Goal: Task Accomplishment & Management: Use online tool/utility

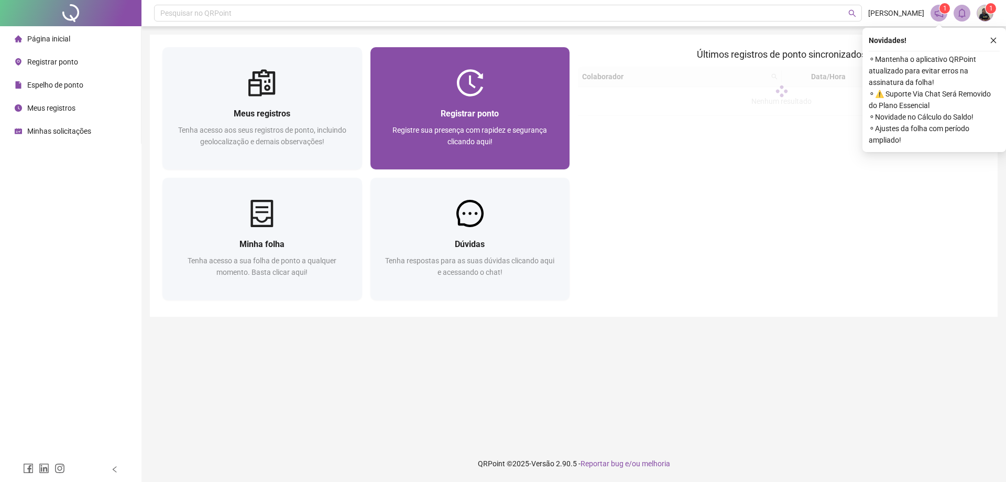
click at [505, 106] on div "Registrar ponto Registre sua presença com rapidez e segurança clicando aqui!" at bounding box center [471, 132] width 200 height 73
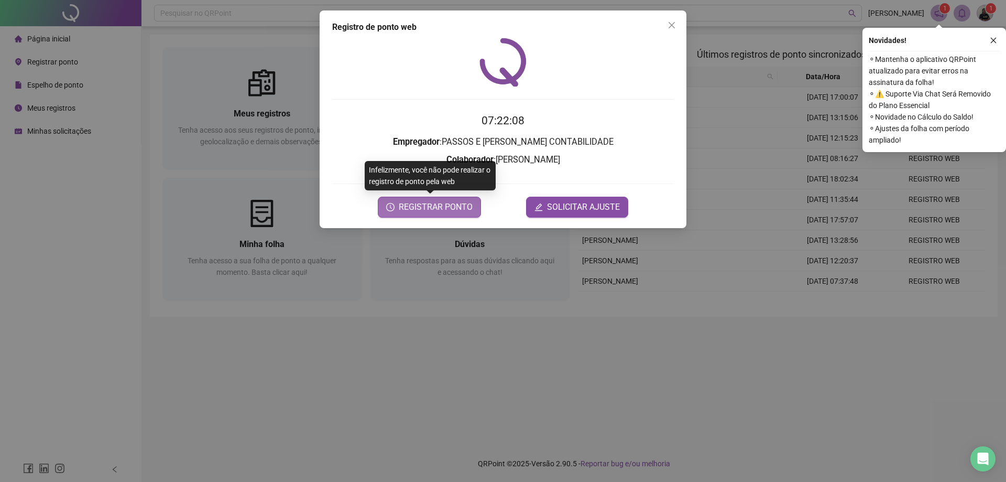
click at [432, 210] on span "REGISTRAR PONTO" at bounding box center [436, 207] width 74 height 13
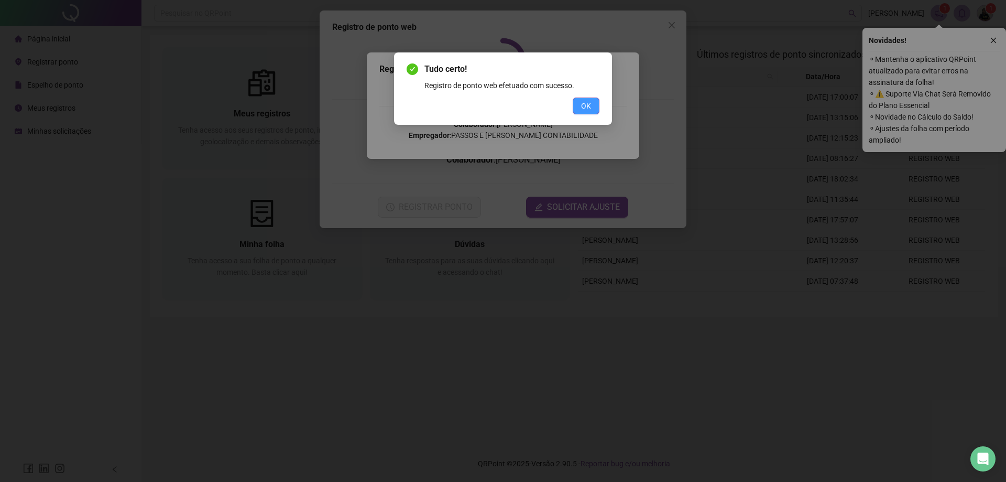
click at [586, 105] on span "OK" at bounding box center [586, 106] width 10 height 12
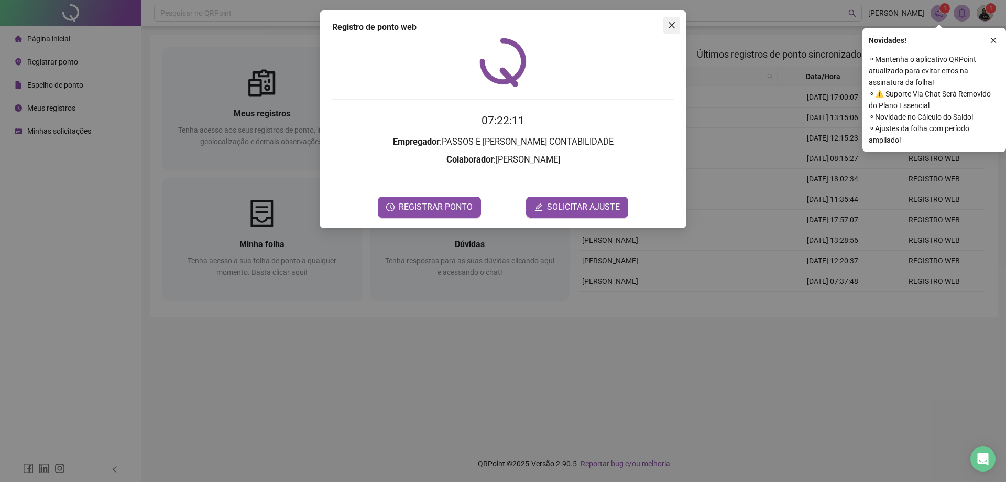
click at [668, 27] on icon "close" at bounding box center [672, 25] width 8 height 8
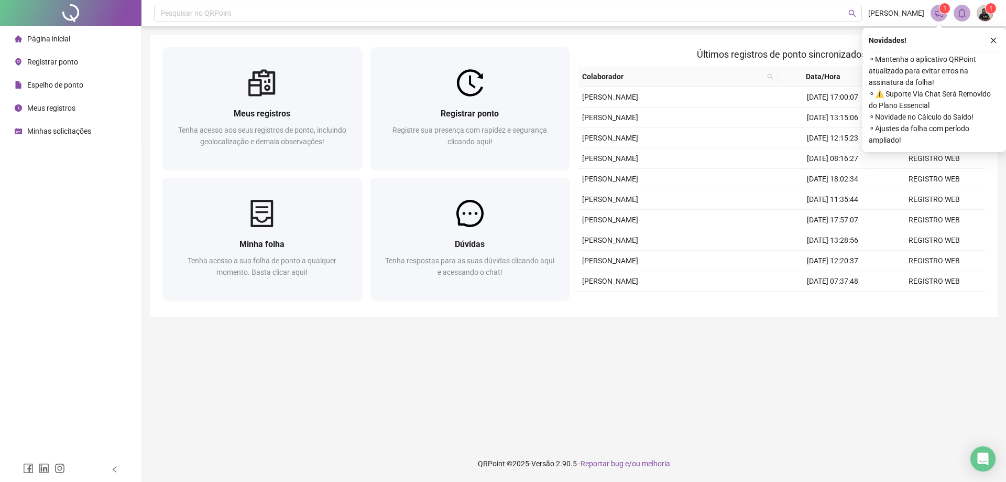
click at [54, 86] on span "Espelho de ponto" at bounding box center [55, 85] width 56 height 8
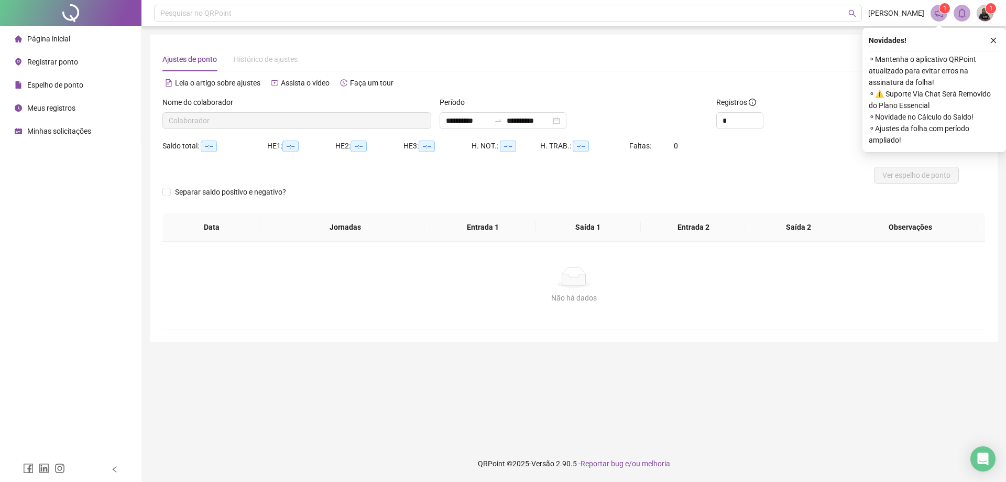
type input "**********"
click at [912, 178] on span "Ver espelho de ponto" at bounding box center [917, 175] width 68 height 12
